Goal: Find specific page/section: Find specific page/section

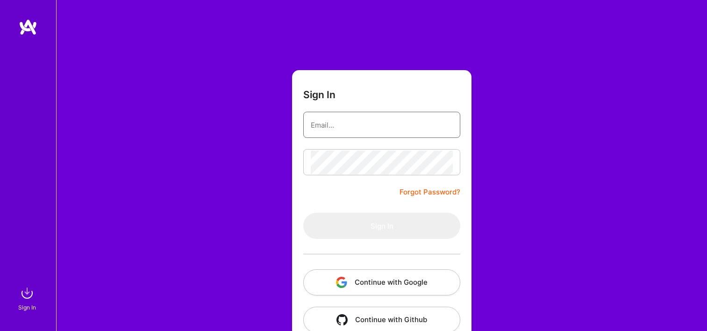
type input "[EMAIL_ADDRESS][DOMAIN_NAME]"
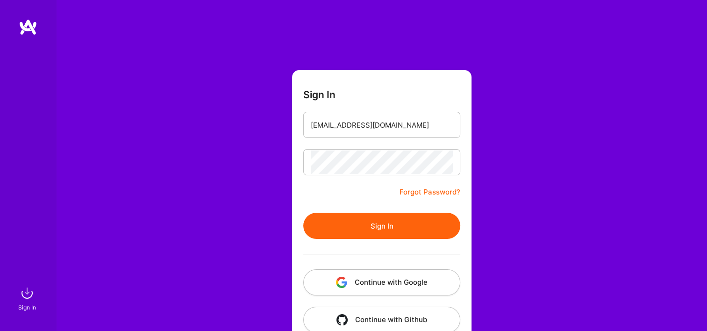
click at [354, 284] on button "Continue with Google" at bounding box center [381, 282] width 157 height 26
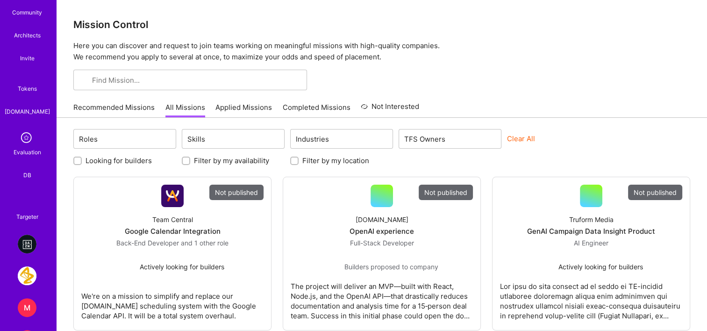
scroll to position [234, 0]
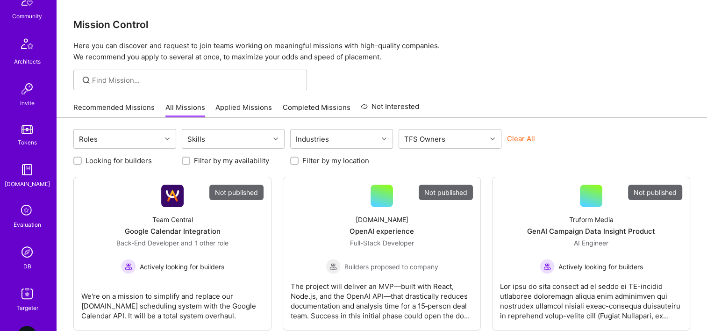
click at [28, 252] on img at bounding box center [27, 251] width 19 height 19
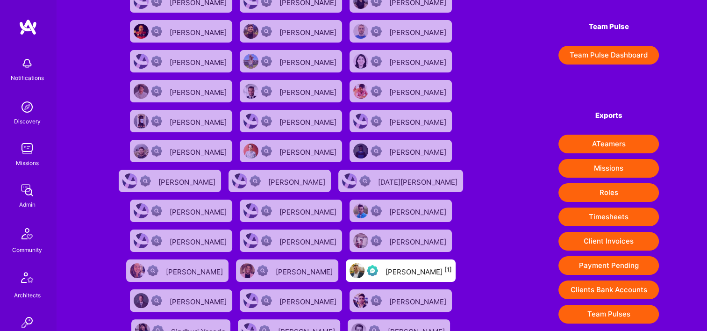
scroll to position [140, 0]
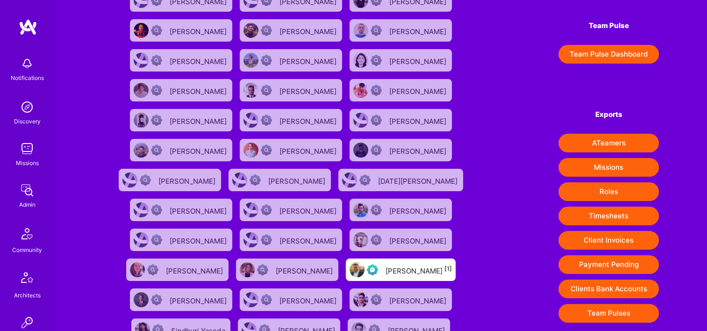
click at [618, 217] on button "Timesheets" at bounding box center [608, 215] width 100 height 19
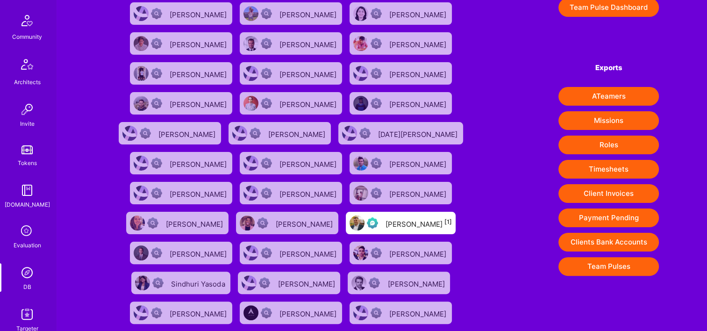
scroll to position [234, 0]
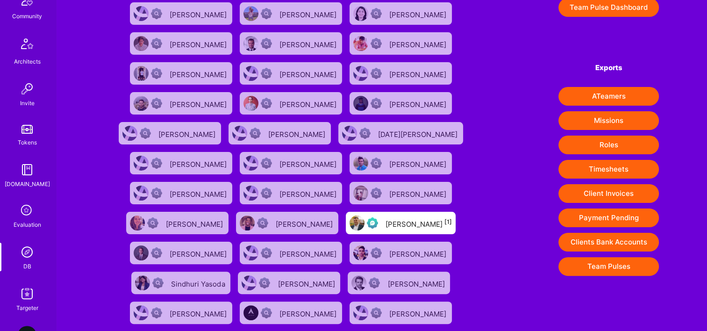
click at [35, 264] on link "DB" at bounding box center [27, 256] width 58 height 28
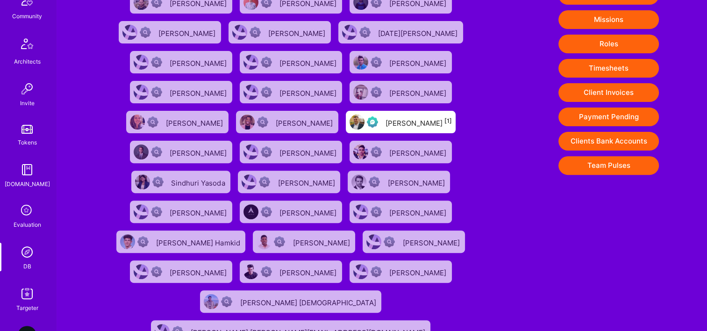
scroll to position [7, 0]
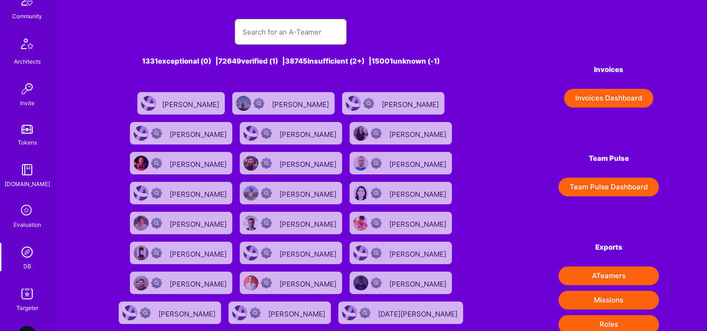
click at [283, 26] on input "text" at bounding box center [290, 32] width 97 height 24
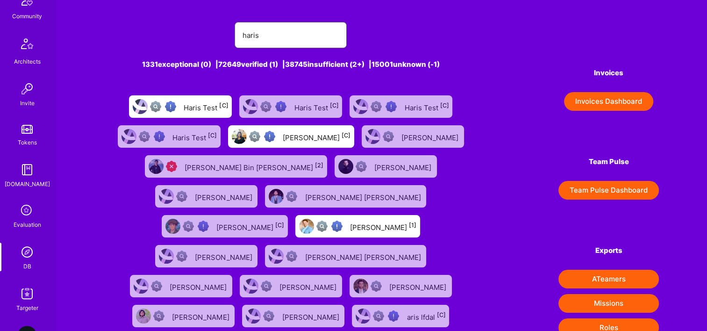
scroll to position [0, 0]
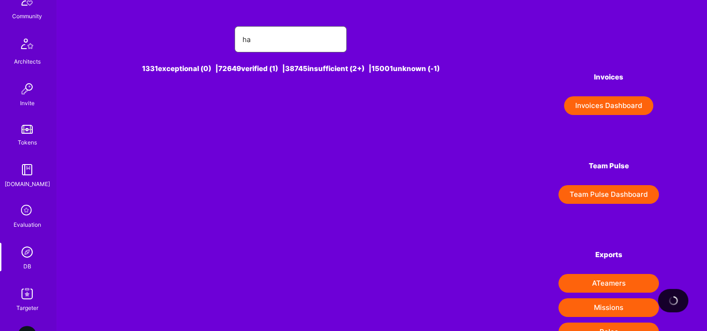
type input "h"
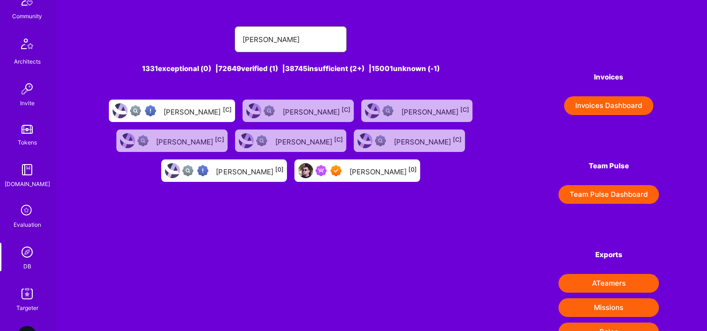
type input "[PERSON_NAME]"
click at [366, 166] on div "[PERSON_NAME] [0]" at bounding box center [382, 170] width 67 height 12
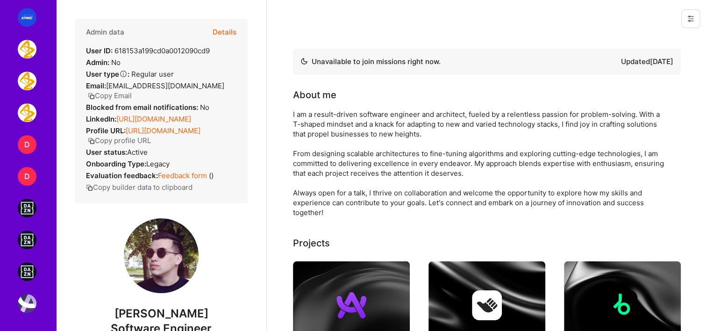
click at [28, 302] on img at bounding box center [27, 303] width 19 height 19
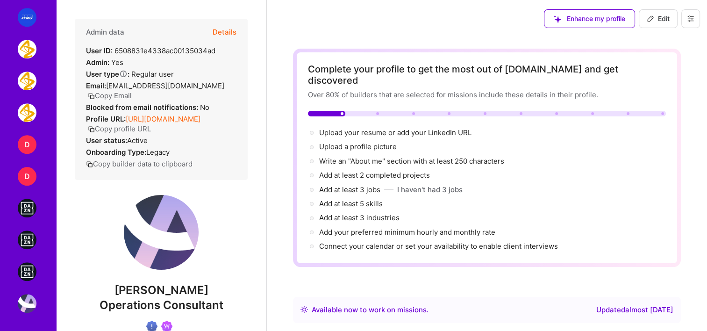
click at [219, 32] on button "Details" at bounding box center [225, 32] width 24 height 27
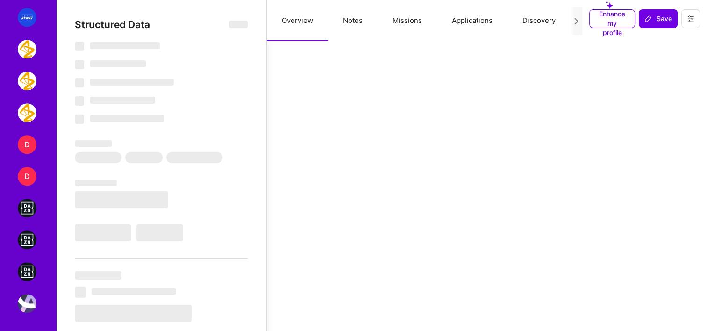
select select "Right Now"
select select "Verified"
select select "US"
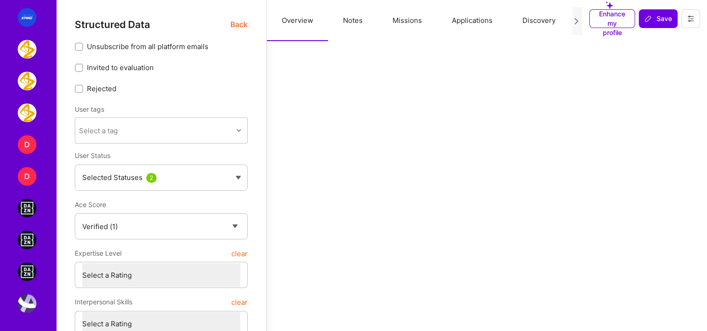
click at [404, 18] on button "Missions" at bounding box center [406, 20] width 59 height 41
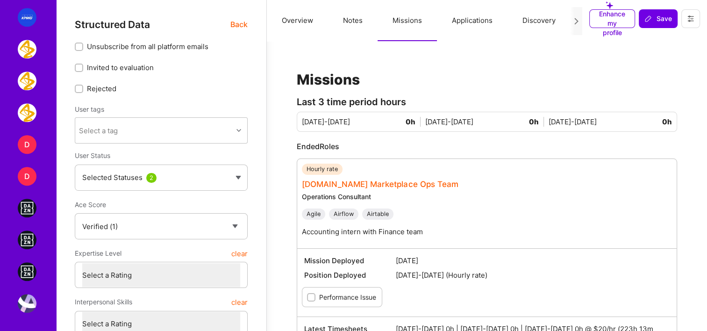
click at [364, 181] on link "[DOMAIN_NAME] Marketplace Ops Team" at bounding box center [380, 183] width 156 height 9
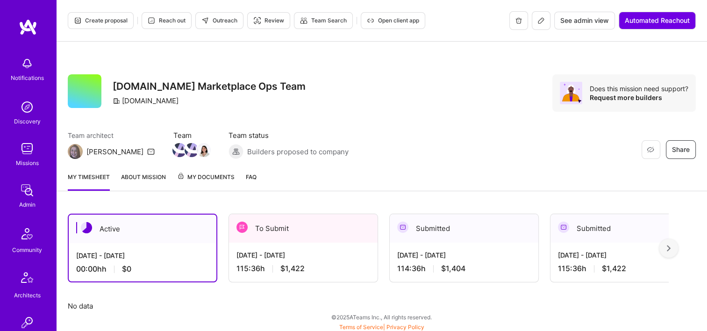
click at [598, 20] on span "See admin view" at bounding box center [584, 20] width 49 height 9
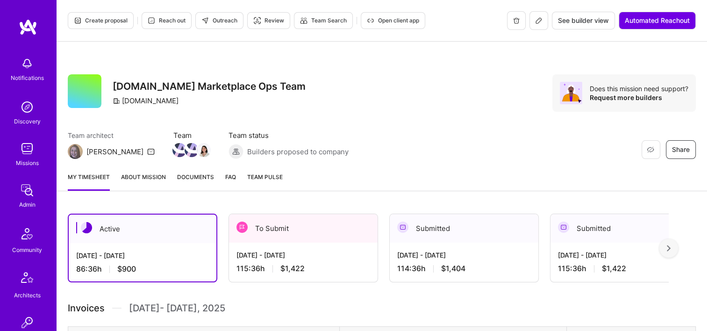
click at [582, 24] on span "See builder view" at bounding box center [583, 20] width 51 height 9
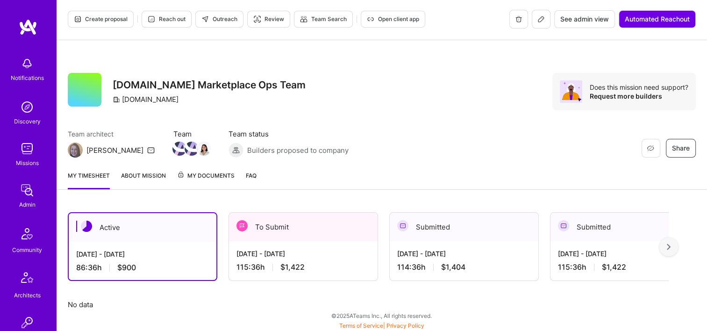
scroll to position [2, 0]
click at [333, 252] on div "[DATE] - [DATE]" at bounding box center [303, 253] width 134 height 10
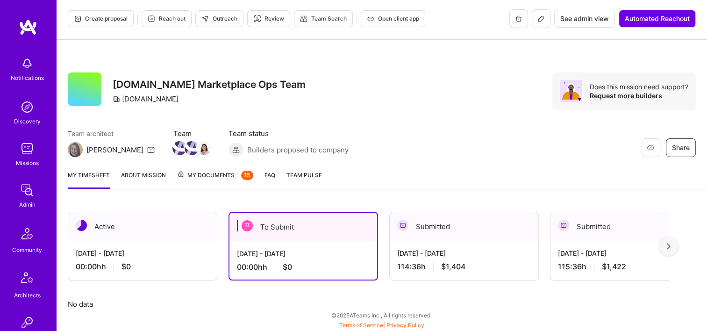
click at [203, 177] on span "My Documents 15" at bounding box center [215, 175] width 76 height 10
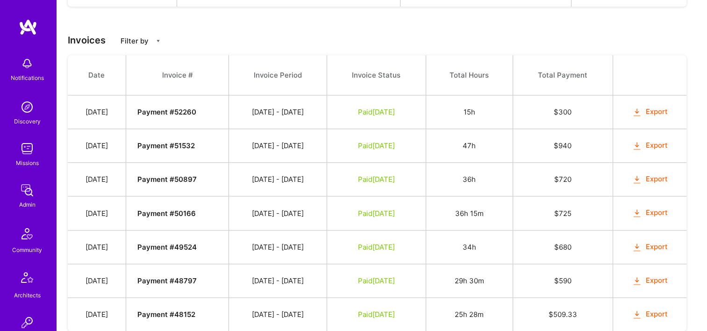
scroll to position [981, 0]
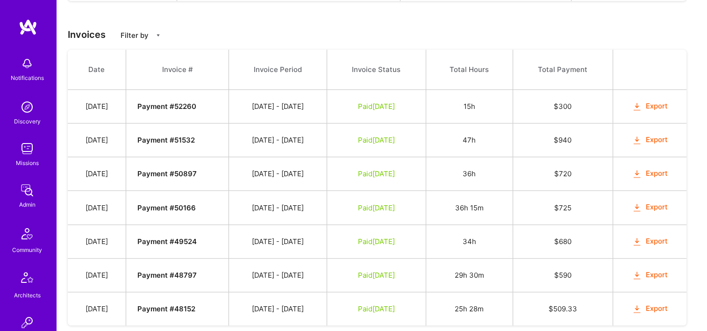
click at [655, 101] on button "Export" at bounding box center [649, 106] width 36 height 11
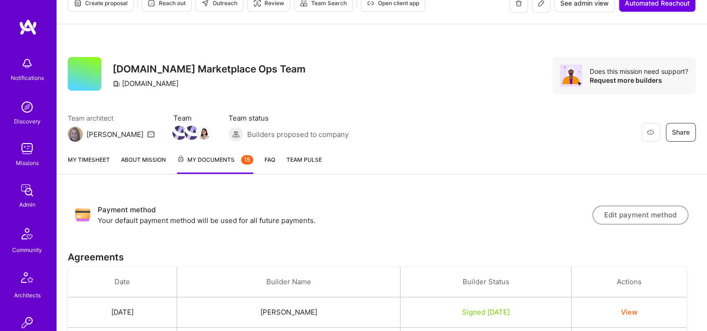
scroll to position [0, 0]
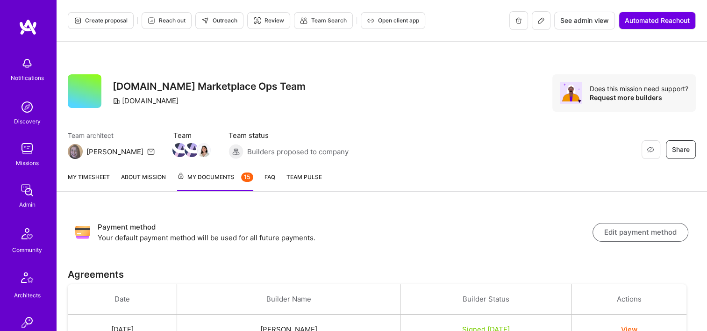
click at [565, 22] on span "See admin view" at bounding box center [584, 20] width 49 height 9
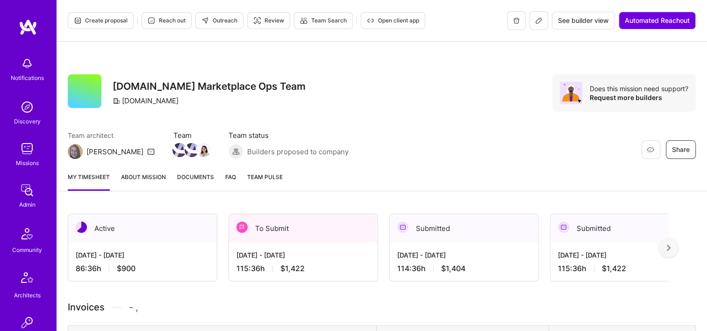
click at [237, 183] on div "My timesheet About Mission Documents FAQ Team Pulse" at bounding box center [382, 177] width 650 height 27
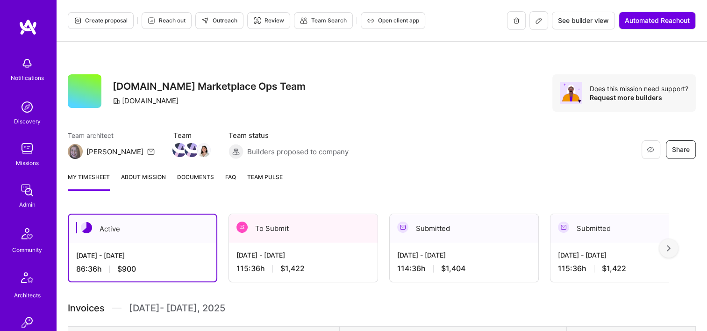
click at [206, 184] on link "Documents" at bounding box center [195, 181] width 37 height 19
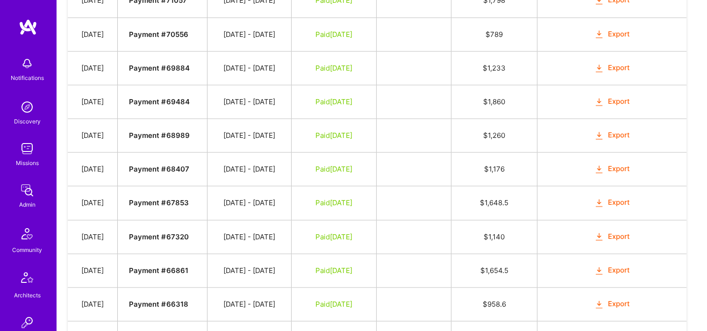
scroll to position [1412, 0]
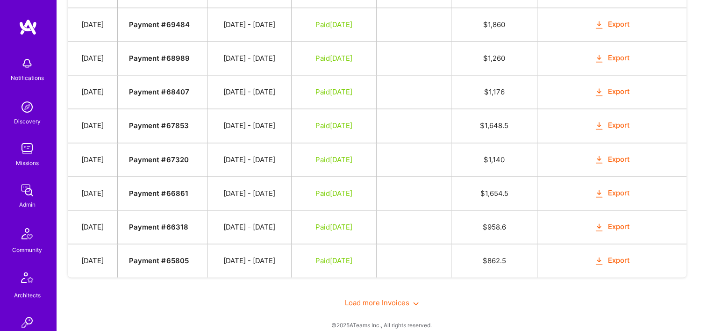
click at [379, 287] on div "Load more Invoices" at bounding box center [382, 302] width 628 height 32
click at [369, 298] on span "Load more Invoices" at bounding box center [382, 302] width 74 height 9
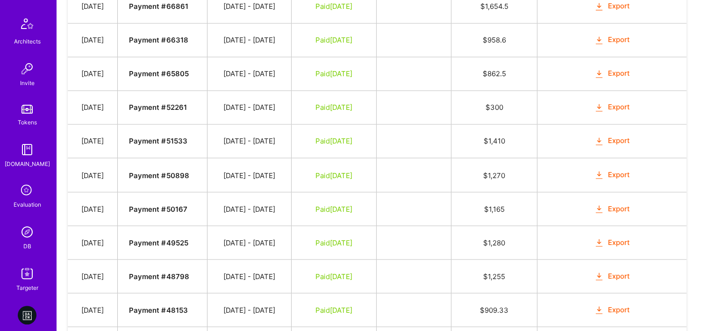
scroll to position [327, 0]
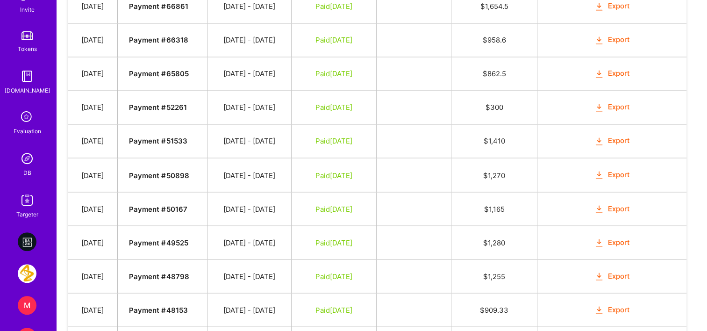
click at [14, 163] on link "DB" at bounding box center [27, 163] width 58 height 28
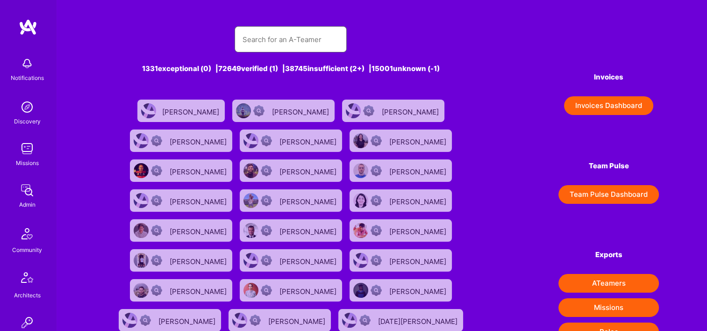
click at [269, 42] on input "text" at bounding box center [290, 40] width 97 height 24
paste input "6582697f2e81f200127f2fab"
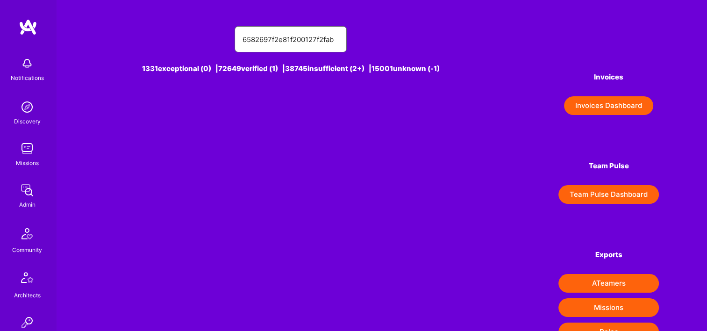
type input "6582697f2e81f200127f2fab"
drag, startPoint x: 290, startPoint y: 26, endPoint x: 211, endPoint y: 15, distance: 79.2
click at [211, 15] on div "6582697f2e81f200127f2fab 1331 exceptional (0) | 72649 verified (1) | 38745 insu…" at bounding box center [291, 55] width 372 height 81
click at [164, 29] on div "6582697f2e81f200127f2fab" at bounding box center [291, 39] width 372 height 26
